Goal: Task Accomplishment & Management: Manage account settings

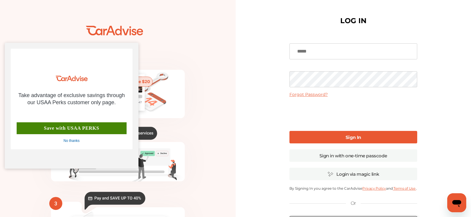
drag, startPoint x: 270, startPoint y: 48, endPoint x: 106, endPoint y: 145, distance: 191.1
click at [60, 171] on html "💰" at bounding box center [235, 108] width 471 height 217
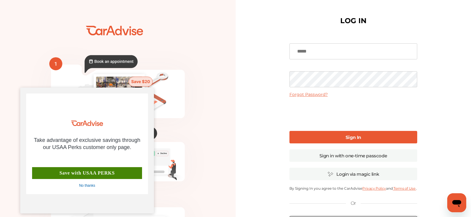
click at [89, 89] on div "Take advantage of exclusive savings through our USAA Perks customer only page. …" at bounding box center [87, 151] width 134 height 126
click at [328, 49] on input at bounding box center [353, 51] width 128 height 16
type input "**********"
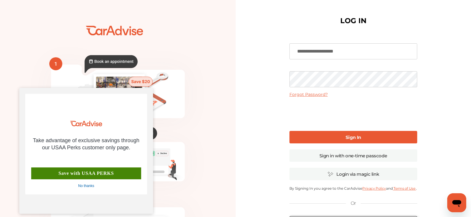
click at [235, 78] on div "💰" at bounding box center [117, 144] width 235 height 268
click at [277, 91] on div "**********" at bounding box center [352, 144] width 235 height 289
click at [268, 82] on div "**********" at bounding box center [352, 144] width 235 height 289
click at [91, 186] on div "No thanks" at bounding box center [86, 186] width 16 height 5
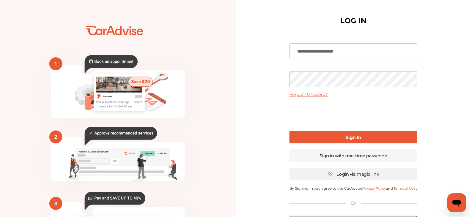
click at [351, 172] on link "Login via magic link" at bounding box center [353, 174] width 128 height 12
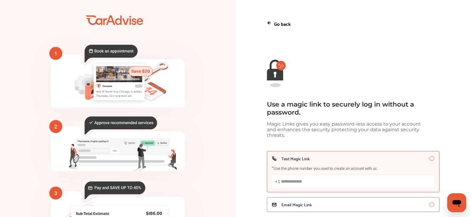
click at [298, 181] on input "Text Magic Link *Use the phone number you used to create an account with us +1" at bounding box center [353, 181] width 162 height 12
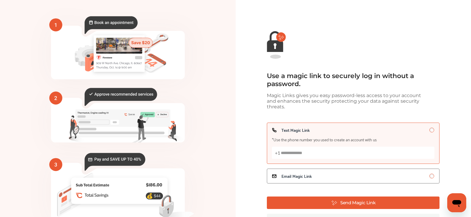
scroll to position [39, 0]
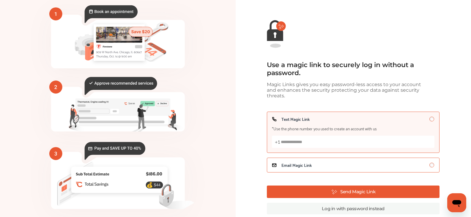
click at [283, 163] on span "Email Magic Link" at bounding box center [296, 165] width 30 height 5
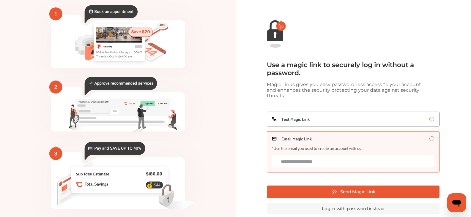
click at [290, 160] on input "Email Magic Link *Use the email you used to create an account with us" at bounding box center [353, 161] width 162 height 12
type input "**********"
click at [309, 117] on span "Text Magic Link" at bounding box center [295, 119] width 28 height 5
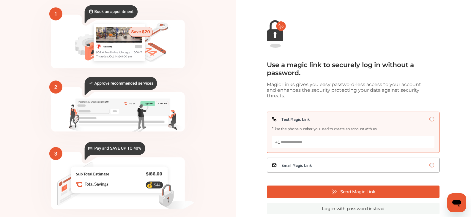
click at [285, 140] on input "Text Magic Link *Use the phone number you used to create an account with us +1" at bounding box center [353, 142] width 162 height 12
click at [282, 138] on input "**********" at bounding box center [353, 142] width 162 height 12
type input "**********"
click at [362, 191] on button "Send Magic Link" at bounding box center [353, 192] width 172 height 12
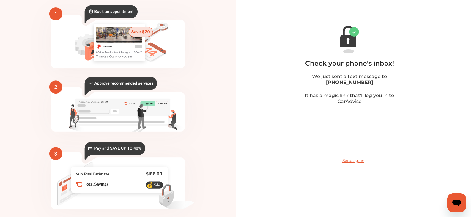
click at [351, 161] on span "Send again" at bounding box center [353, 161] width 22 height 6
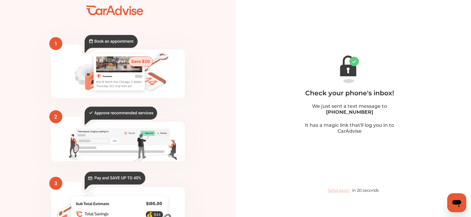
scroll to position [0, 0]
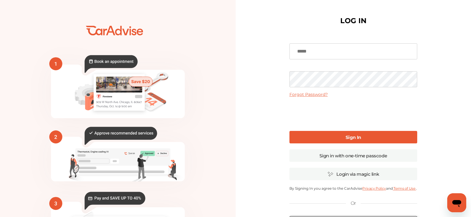
click at [315, 50] on input at bounding box center [353, 51] width 128 height 16
click at [299, 51] on input at bounding box center [353, 51] width 128 height 16
type input "**********"
click at [352, 137] on b "Sign In" at bounding box center [352, 137] width 15 height 6
click at [335, 137] on link "Sign In" at bounding box center [353, 137] width 128 height 12
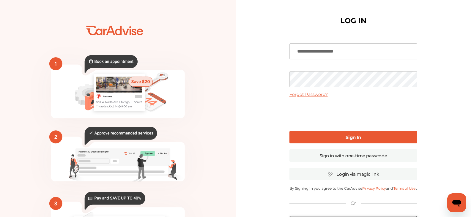
drag, startPoint x: 347, startPoint y: 53, endPoint x: 280, endPoint y: 50, distance: 67.2
click at [280, 50] on div "**********" at bounding box center [352, 144] width 235 height 289
click at [356, 156] on link "Sign in with one-time passcode" at bounding box center [353, 155] width 128 height 12
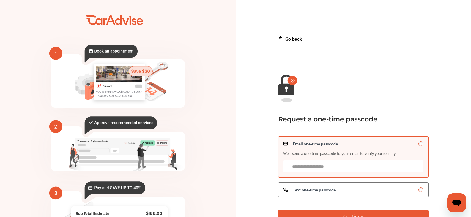
click at [297, 168] on input "Email one-time passcode We’ll send a one-time passcode to your email to verify …" at bounding box center [353, 166] width 140 height 12
paste input "**********"
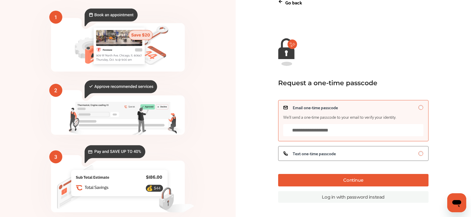
scroll to position [39, 0]
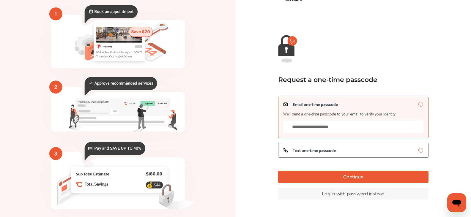
type input "**********"
drag, startPoint x: 358, startPoint y: 179, endPoint x: 187, endPoint y: 136, distance: 175.9
click at [187, 136] on div "💰" at bounding box center [235, 95] width 471 height 268
click at [349, 180] on button "Continue" at bounding box center [353, 177] width 150 height 12
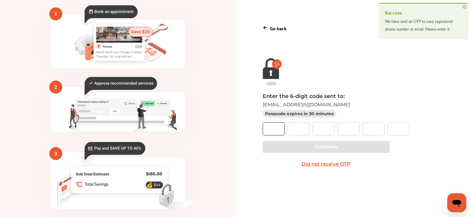
click at [276, 130] on input "text" at bounding box center [273, 128] width 22 height 13
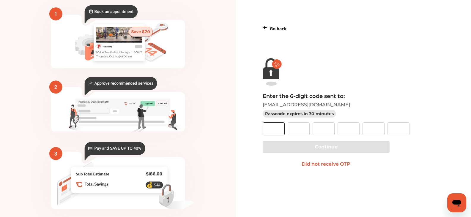
paste input "*"
type input "*"
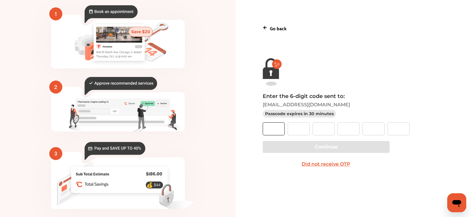
type input "*"
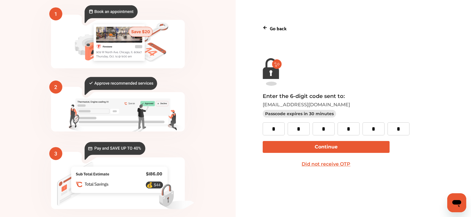
click at [326, 145] on button "Continue" at bounding box center [325, 147] width 127 height 12
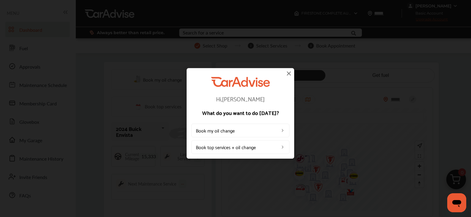
click at [220, 131] on link "Book my oil change" at bounding box center [240, 131] width 98 height 14
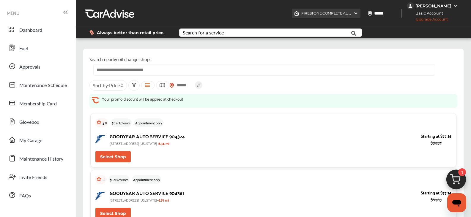
click at [358, 12] on img at bounding box center [355, 13] width 5 height 5
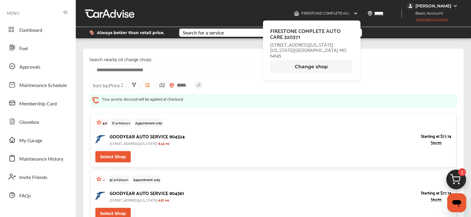
click at [318, 63] on button "Change shop" at bounding box center [311, 66] width 82 height 13
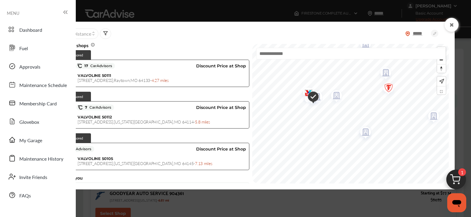
click at [303, 92] on img "Map marker" at bounding box center [310, 97] width 15 height 18
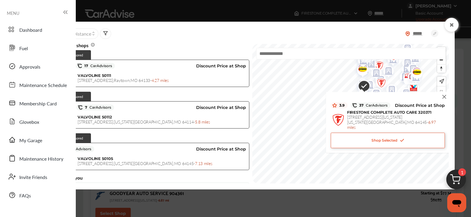
click at [441, 97] on img at bounding box center [444, 97] width 7 height 7
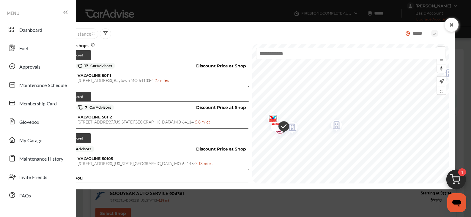
click at [326, 135] on img "Map marker" at bounding box center [334, 126] width 16 height 19
click at [318, 107] on div "Map marker" at bounding box center [328, 113] width 21 height 23
click at [303, 105] on img "Map marker" at bounding box center [311, 104] width 16 height 19
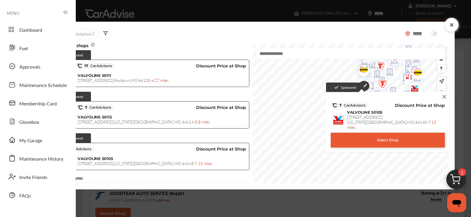
click at [367, 135] on div "Select Shop" at bounding box center [387, 140] width 114 height 15
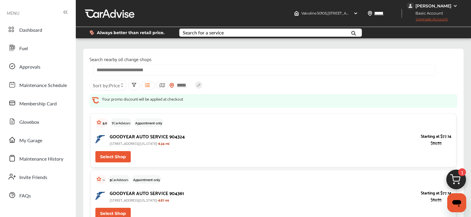
click at [197, 30] on div "Search for a service" at bounding box center [203, 32] width 41 height 5
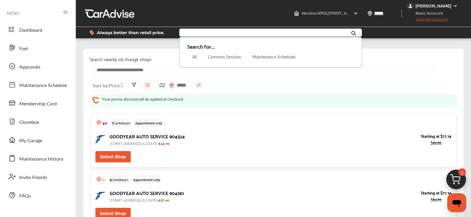
click at [267, 57] on div "Maintenance Schedules" at bounding box center [273, 57] width 53 height 10
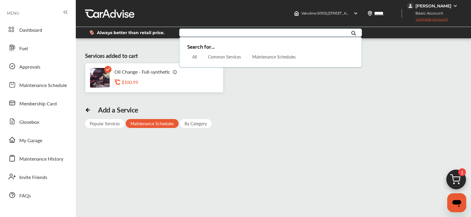
click at [172, 72] on img at bounding box center [174, 71] width 5 height 5
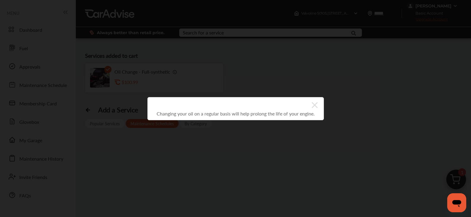
click at [316, 103] on icon at bounding box center [314, 105] width 6 height 6
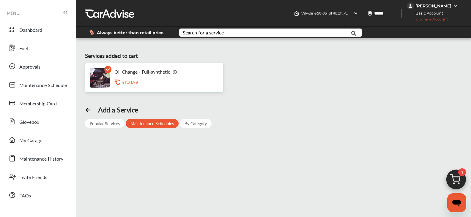
click at [105, 122] on div "Popular Services" at bounding box center [104, 123] width 39 height 9
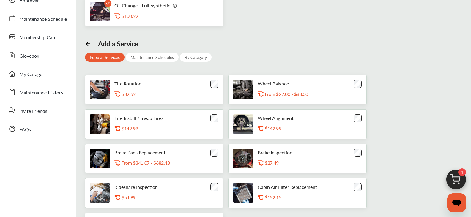
scroll to position [20, 0]
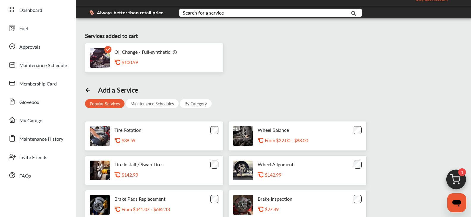
click at [173, 53] on img at bounding box center [174, 52] width 5 height 5
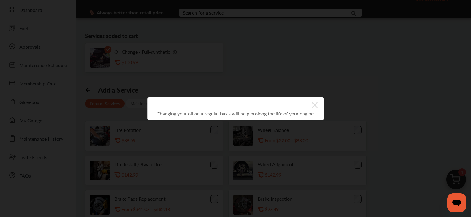
click at [315, 104] on icon at bounding box center [314, 105] width 6 height 6
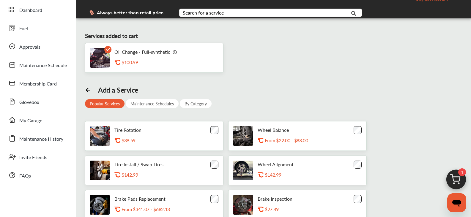
click at [145, 103] on div "Maintenance Schedules" at bounding box center [152, 103] width 53 height 9
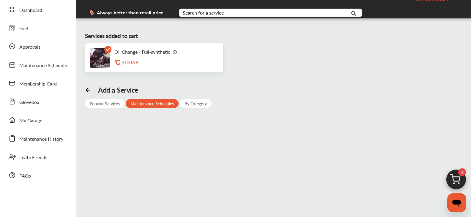
click at [197, 104] on div "By Category" at bounding box center [196, 103] width 32 height 9
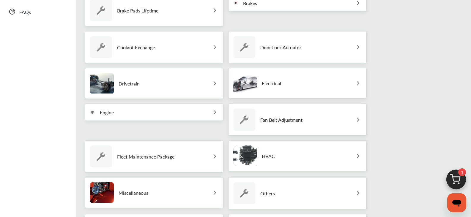
scroll to position [198, 0]
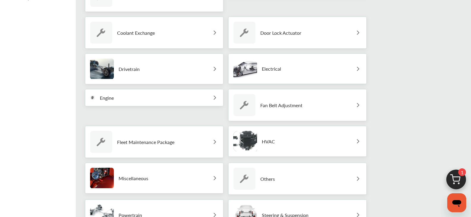
click at [154, 100] on div "Engine" at bounding box center [154, 97] width 138 height 17
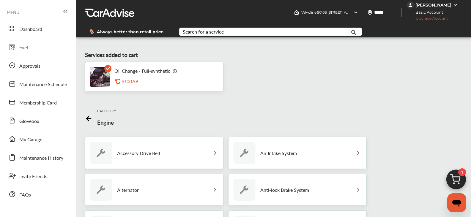
scroll to position [0, 0]
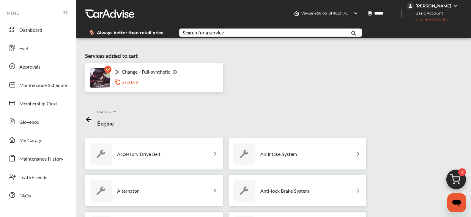
click at [451, 5] on div "[PERSON_NAME]" at bounding box center [432, 5] width 52 height 7
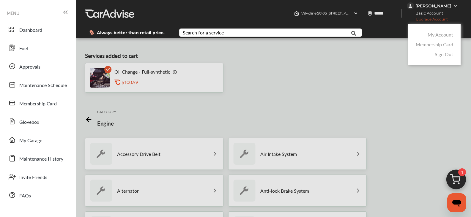
click at [423, 45] on link "Membership Card" at bounding box center [433, 44] width 37 height 7
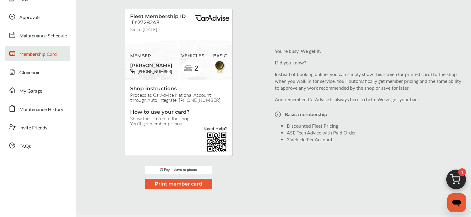
scroll to position [39, 0]
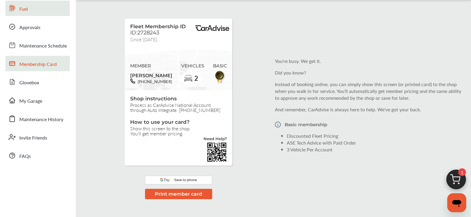
click at [25, 12] on span "Fuel" at bounding box center [23, 9] width 9 height 8
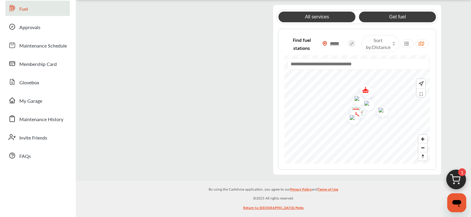
click at [304, 18] on link "All services" at bounding box center [316, 17] width 77 height 11
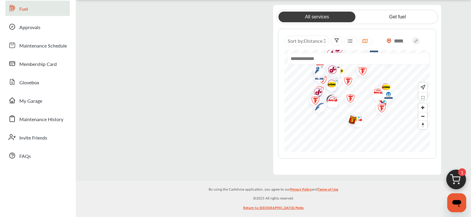
drag, startPoint x: 351, startPoint y: 137, endPoint x: 354, endPoint y: 110, distance: 27.4
click at [354, 109] on img "Map marker" at bounding box center [348, 99] width 16 height 19
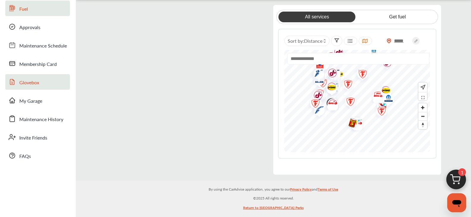
click at [24, 81] on span "Glovebox" at bounding box center [29, 83] width 20 height 8
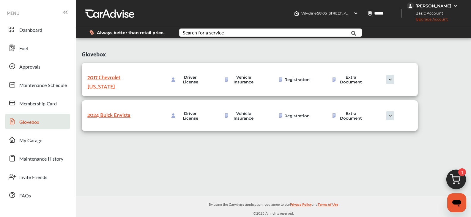
click at [392, 113] on img at bounding box center [390, 115] width 30 height 9
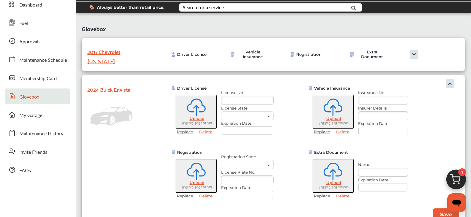
scroll to position [20, 0]
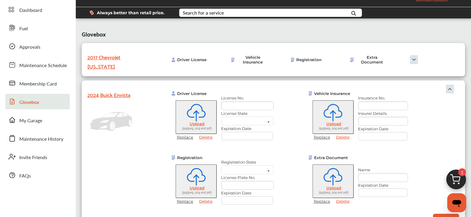
click at [411, 57] on img at bounding box center [414, 59] width 30 height 9
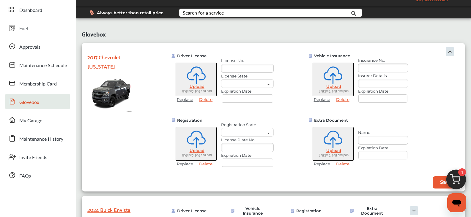
drag, startPoint x: 195, startPoint y: 86, endPoint x: 166, endPoint y: 83, distance: 28.7
click at [166, 83] on div "Driver License Upload (jpg/jpeg, png and pdf) Replace Delete License No. Licens…" at bounding box center [228, 79] width 125 height 53
click at [28, 12] on span "Dashboard" at bounding box center [30, 11] width 23 height 8
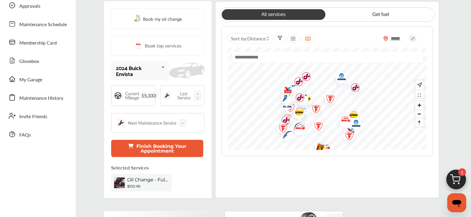
scroll to position [59, 0]
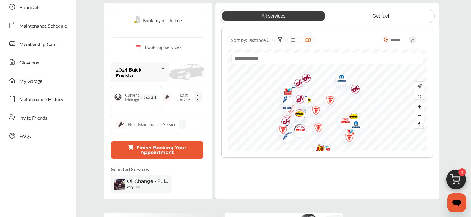
click at [163, 68] on icon at bounding box center [163, 68] width 10 height 13
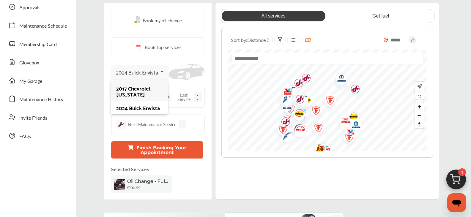
click at [136, 93] on div "2017 Chevrolet [US_STATE]" at bounding box center [139, 91] width 46 height 12
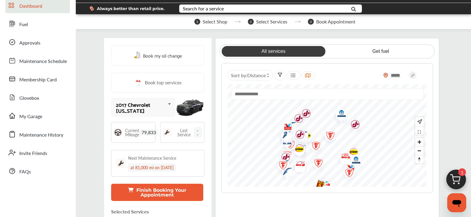
scroll to position [0, 0]
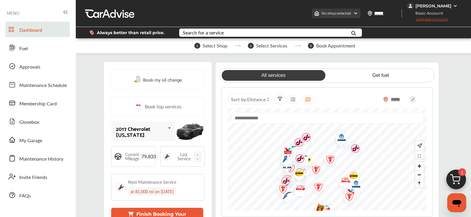
click at [358, 13] on img at bounding box center [355, 13] width 5 height 5
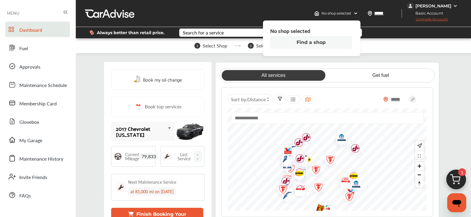
click at [314, 43] on button "Find a shop" at bounding box center [311, 42] width 82 height 13
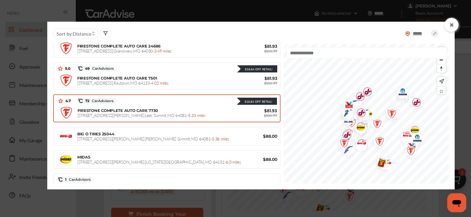
scroll to position [178, 0]
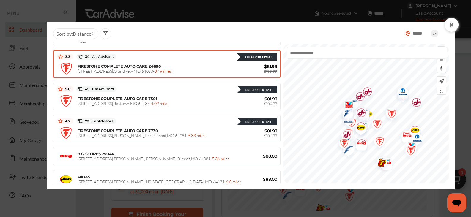
click at [113, 67] on span "FIRESTONE COMPLETE AUTO CARE 24686" at bounding box center [118, 66] width 83 height 5
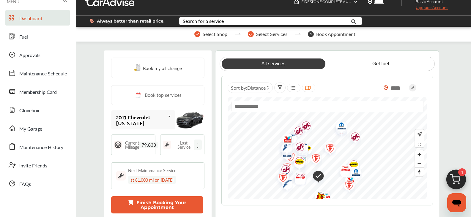
scroll to position [0, 0]
